Goal: Check status: Check status

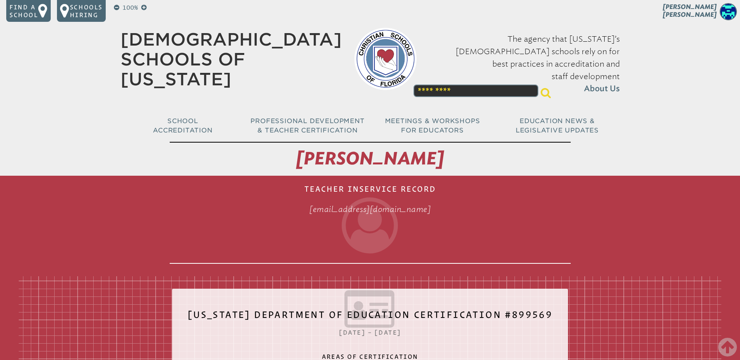
scroll to position [1327, 0]
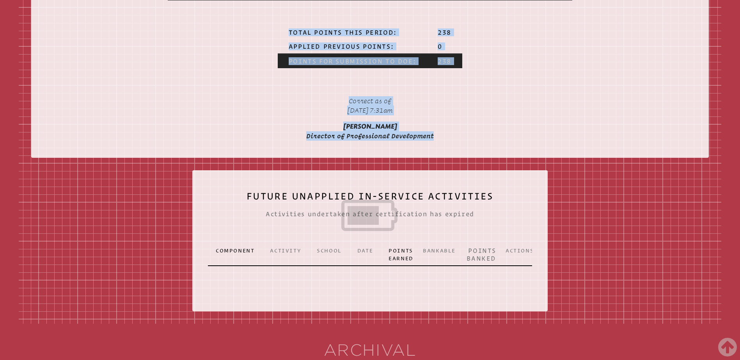
click at [450, 119] on p "Correct as of Wednesday, September 3rd, 2025 at 7:31am" at bounding box center [370, 105] width 256 height 25
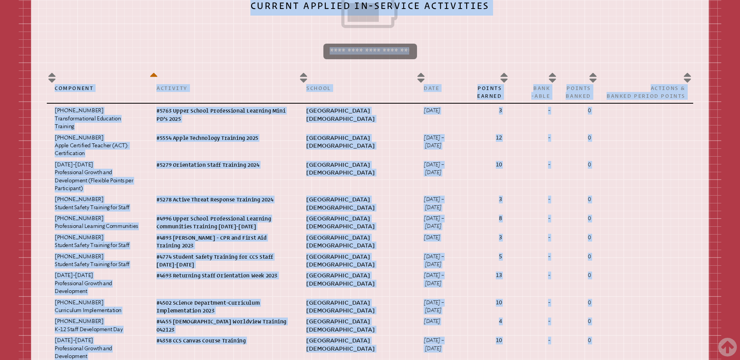
scroll to position [391, 0]
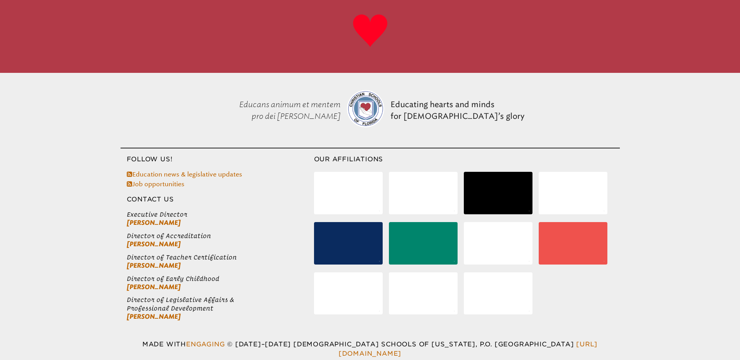
scroll to position [249, 0]
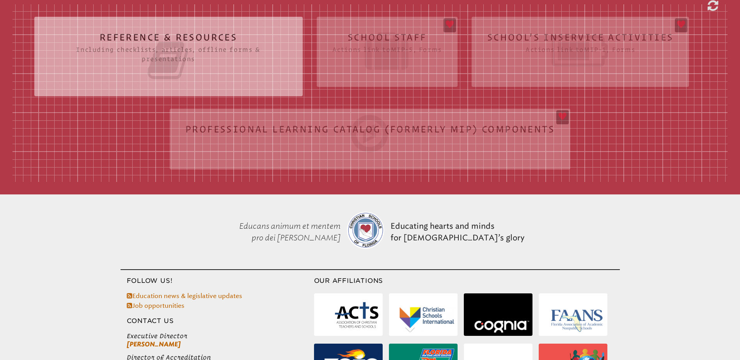
click at [379, 32] on div "Reference & Resources Including checklists, articles, offline forms & presentat…" at bounding box center [369, 93] width 715 height 178
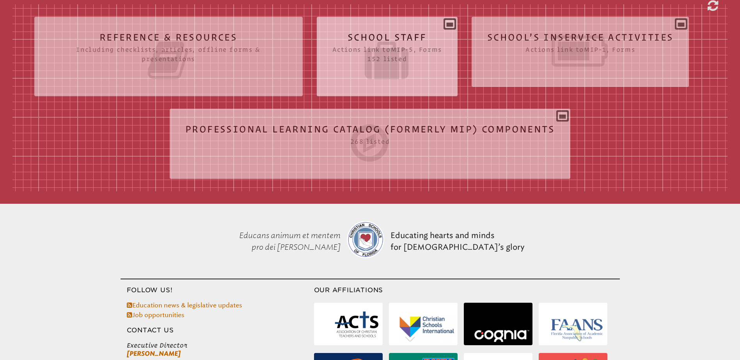
click at [375, 36] on h2 "School Staff Actions link to mip-5 , Forms 152 listed" at bounding box center [387, 57] width 110 height 50
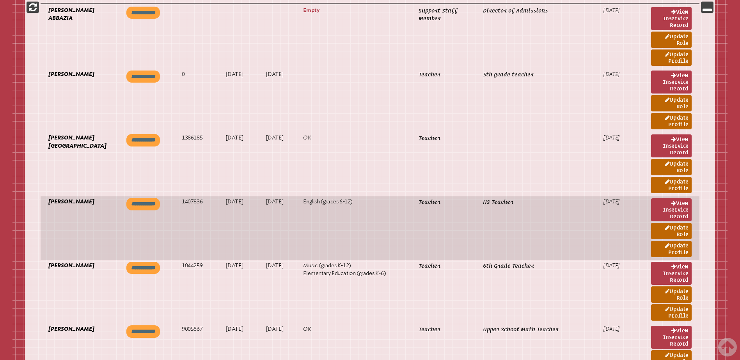
scroll to position [405, 0]
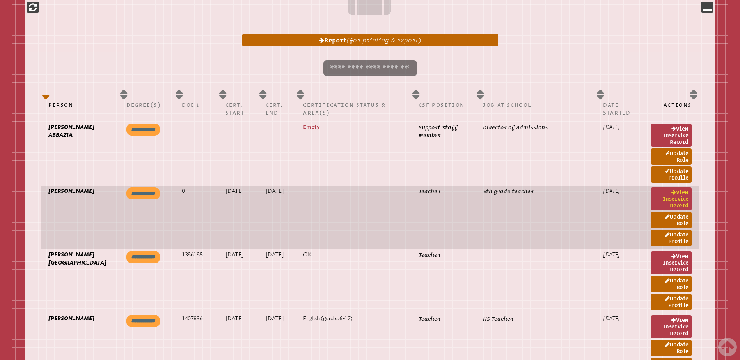
click at [668, 197] on link "View inservice record" at bounding box center [671, 199] width 41 height 23
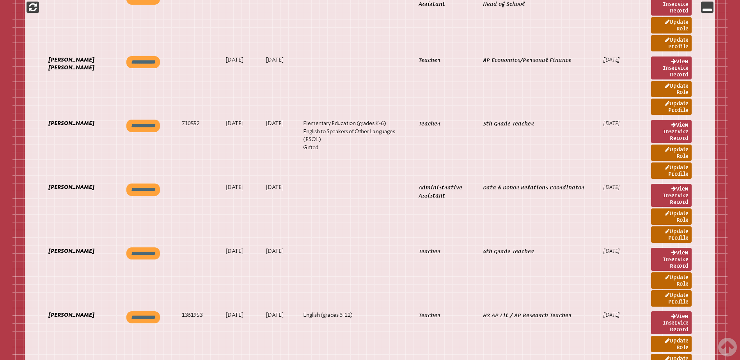
scroll to position [1303, 0]
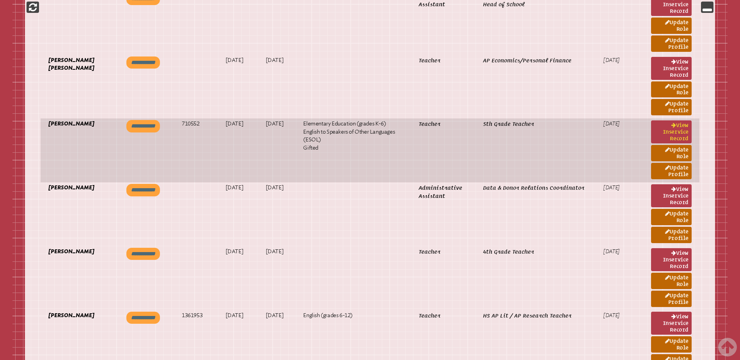
click at [677, 130] on link "View inservice record" at bounding box center [671, 132] width 41 height 23
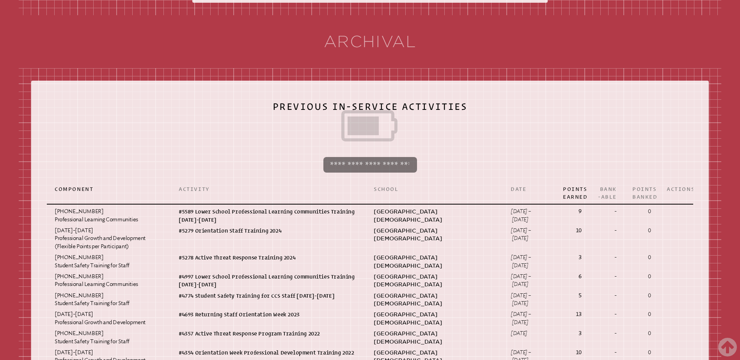
scroll to position [936, 0]
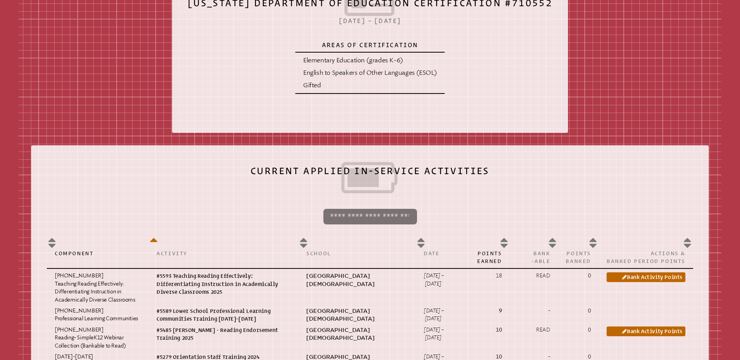
scroll to position [390, 0]
